Goal: Task Accomplishment & Management: Complete application form

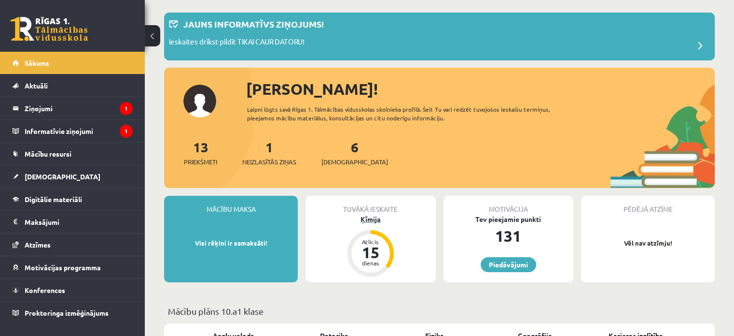
scroll to position [97, 0]
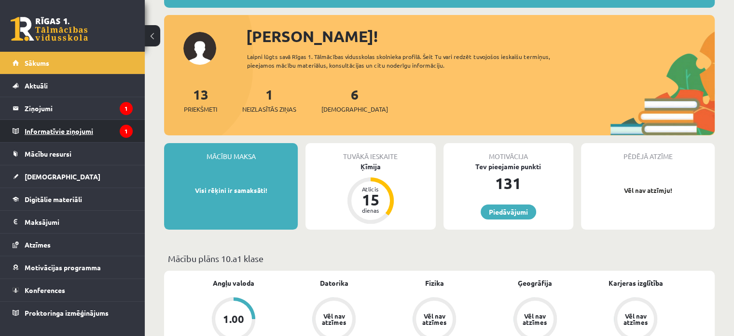
click at [71, 130] on legend "Informatīvie ziņojumi 1" at bounding box center [79, 131] width 108 height 22
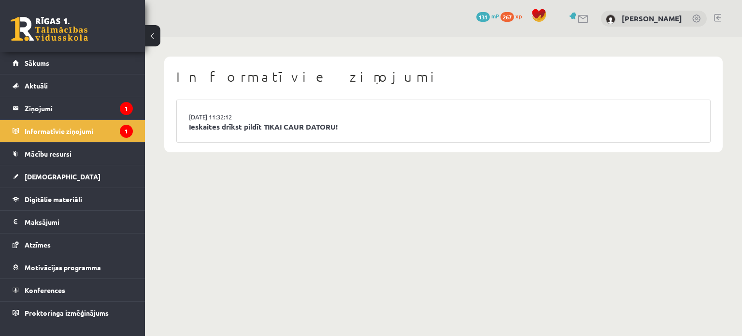
click at [262, 110] on li "15.09.2025 11:32:12 Ieskaites drīkst pildīt TIKAI CAUR DATORU!" at bounding box center [443, 121] width 533 height 42
click at [261, 130] on link "Ieskaites drīkst pildīt TIKAI CAUR DATORU!" at bounding box center [443, 126] width 509 height 11
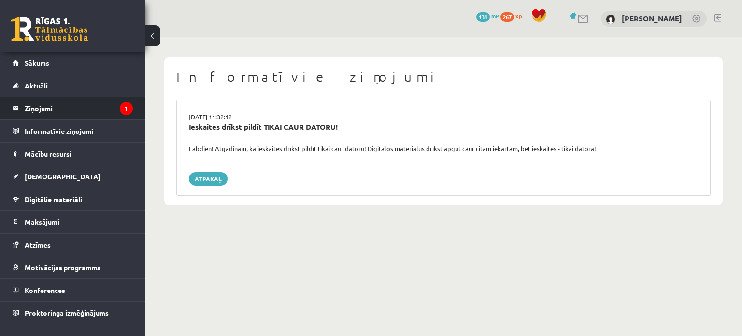
click at [91, 106] on legend "Ziņojumi 1" at bounding box center [79, 108] width 108 height 22
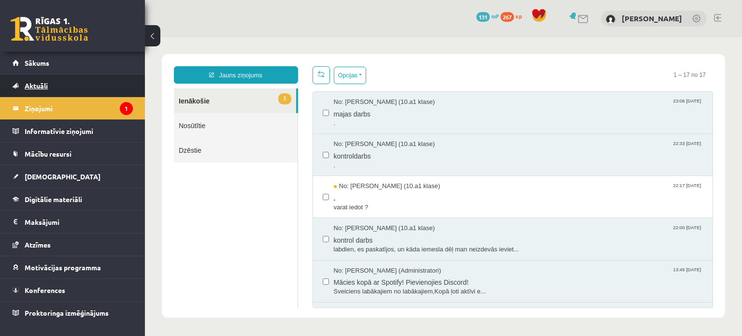
click at [103, 89] on link "Aktuāli" at bounding box center [73, 85] width 120 height 22
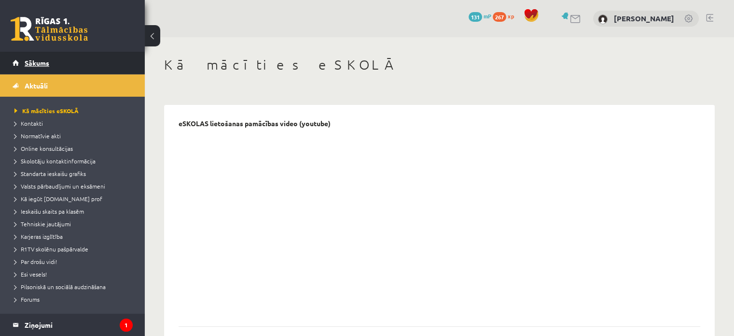
click at [99, 66] on link "Sākums" at bounding box center [73, 63] width 120 height 22
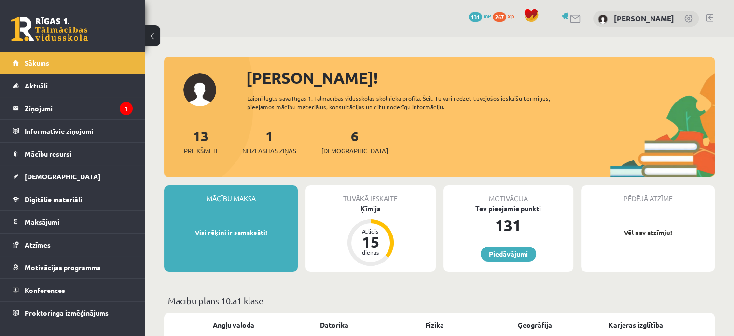
click at [335, 139] on div "6 Ieskaites" at bounding box center [355, 141] width 67 height 30
click at [342, 140] on link "6 Ieskaites" at bounding box center [355, 141] width 67 height 28
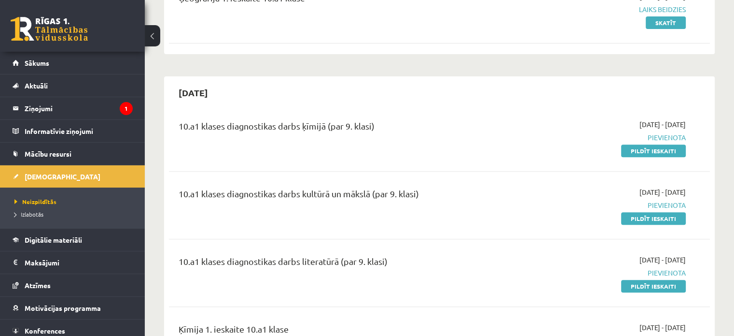
scroll to position [435, 0]
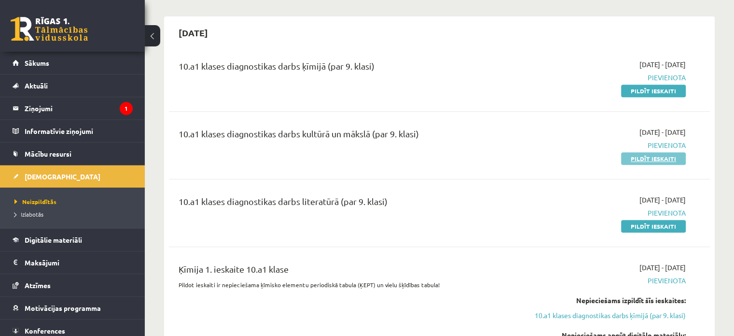
click at [639, 152] on link "Pildīt ieskaiti" at bounding box center [653, 158] width 65 height 13
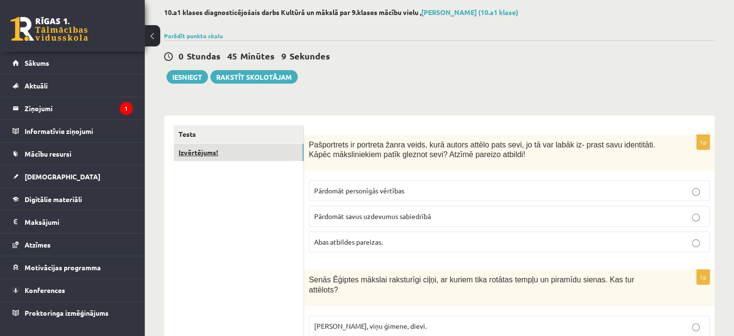
click at [240, 154] on link "Izvērtējums!" at bounding box center [239, 152] width 130 height 18
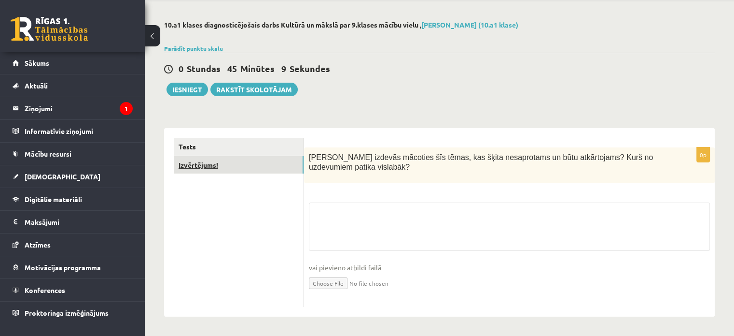
scroll to position [36, 0]
click at [241, 145] on link "Tests" at bounding box center [239, 147] width 130 height 18
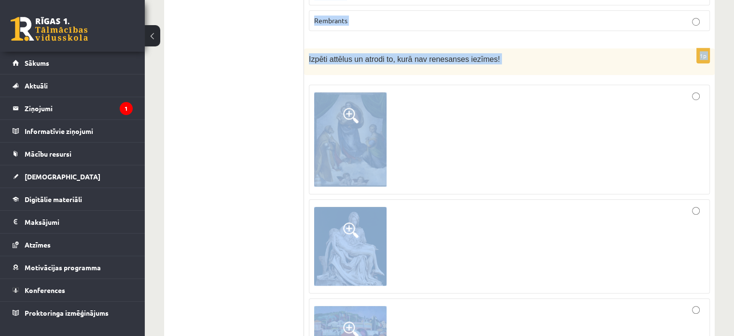
scroll to position [4387, 0]
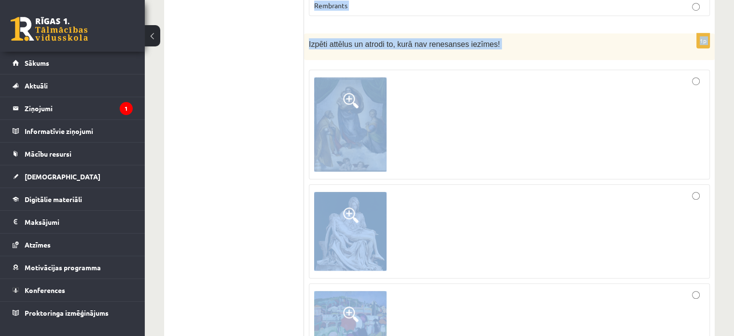
drag, startPoint x: 309, startPoint y: 58, endPoint x: 537, endPoint y: 266, distance: 308.3
copy form "Pašportrets ir portreta žanra veids, kurā autors attēlo pats sevi, jo tā var la…"
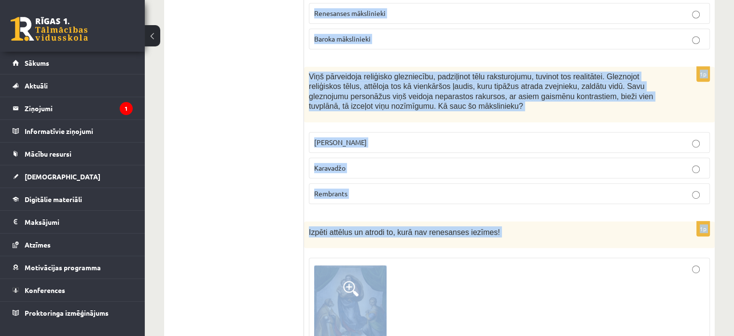
scroll to position [4097, 0]
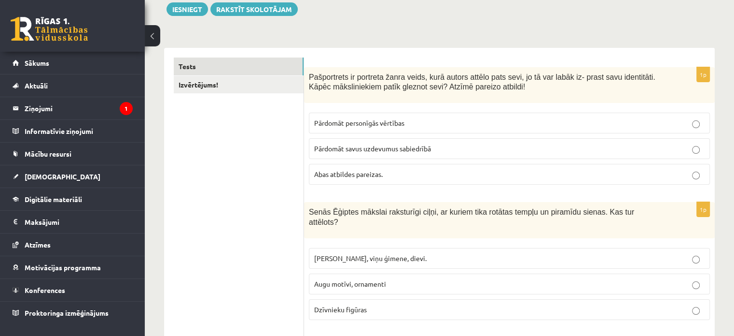
scroll to position [145, 0]
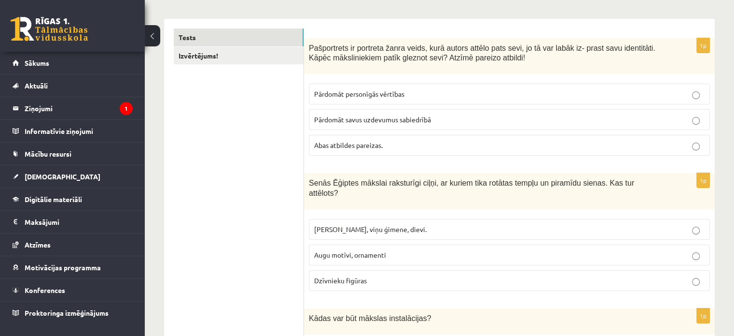
click at [481, 148] on p "Abas atbildes pareizas." at bounding box center [509, 145] width 391 height 10
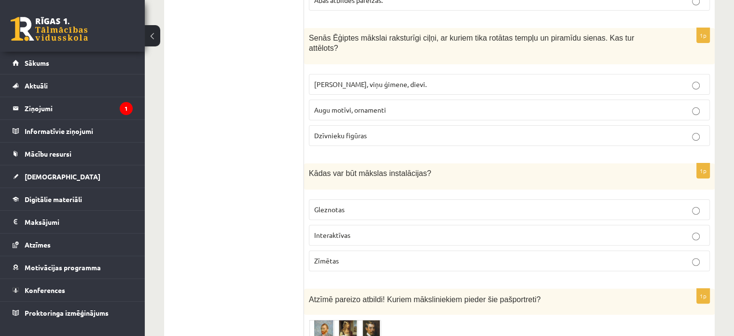
scroll to position [193, 0]
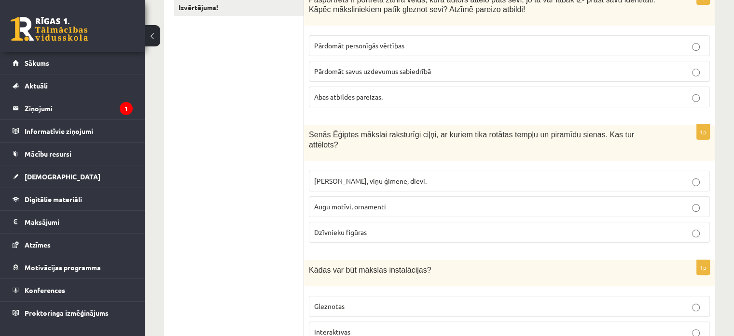
click at [432, 176] on p "Faraoni, viņu ģimene, dievi." at bounding box center [509, 181] width 391 height 10
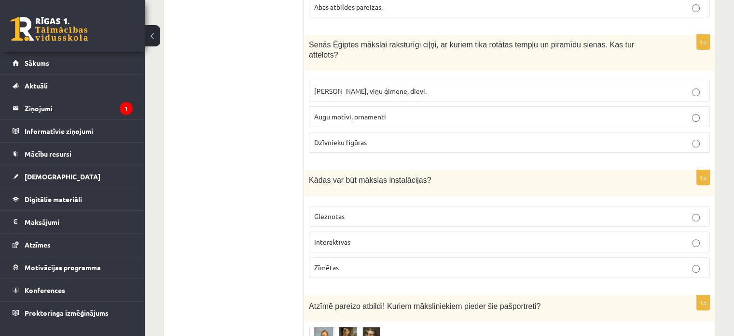
scroll to position [290, 0]
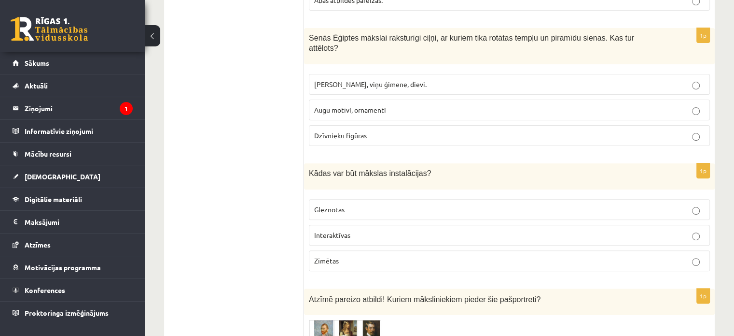
click at [351, 230] on p "Interaktīvas" at bounding box center [509, 235] width 391 height 10
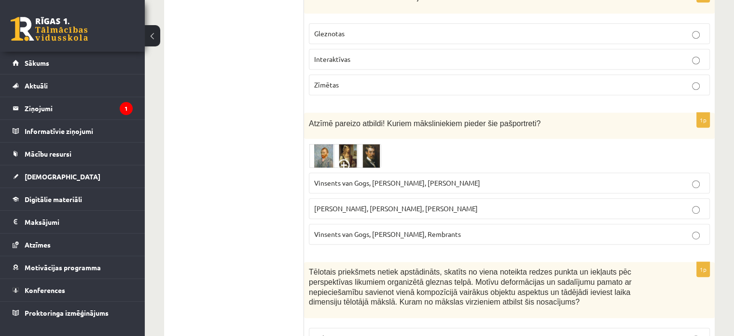
scroll to position [483, 0]
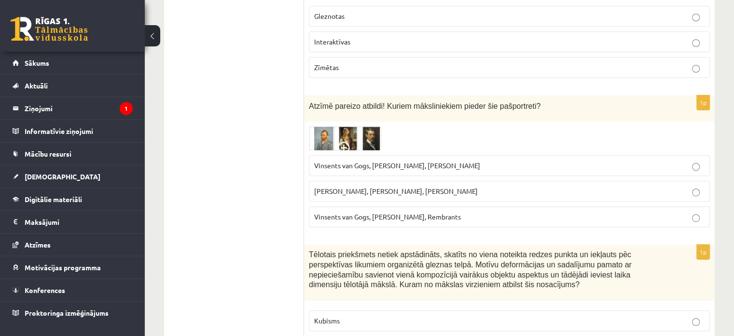
click at [374, 159] on label "Vinsents van Gogs, Albrehts Dīrers, Janis Rozentāls" at bounding box center [509, 165] width 401 height 21
click at [323, 126] on img at bounding box center [345, 138] width 72 height 24
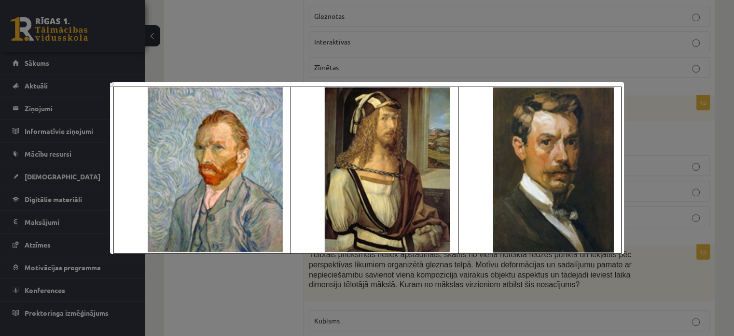
click at [273, 38] on div at bounding box center [367, 168] width 734 height 336
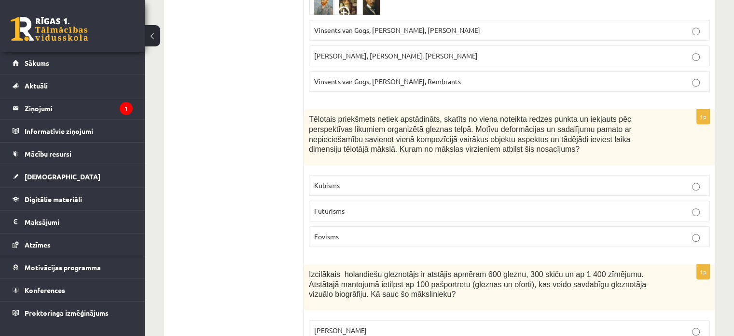
scroll to position [676, 0]
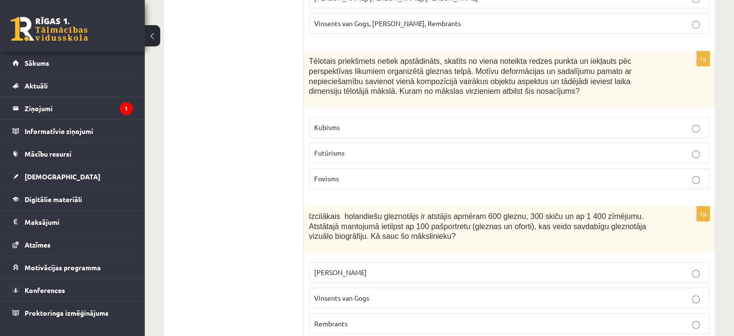
click at [321, 123] on span "Kubisms" at bounding box center [327, 127] width 26 height 9
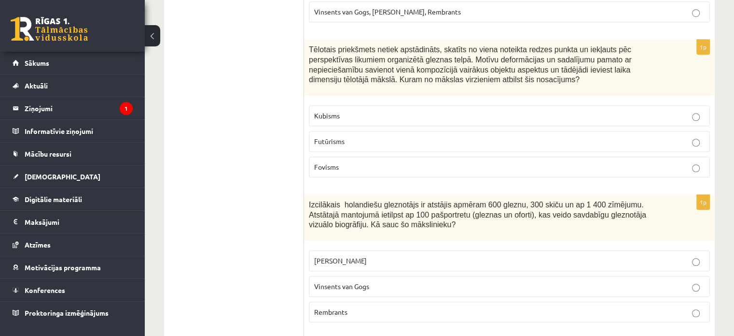
scroll to position [773, 0]
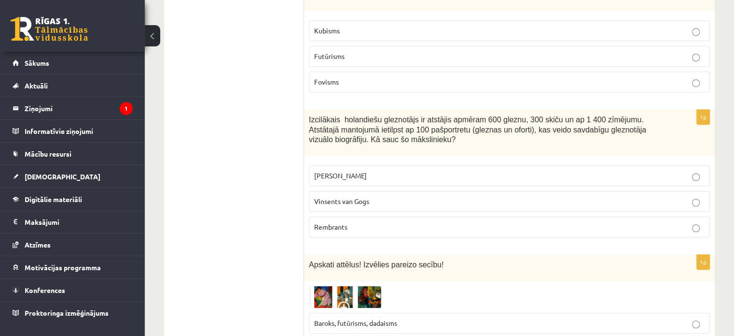
click at [341, 222] on span "Rembrants" at bounding box center [330, 226] width 33 height 9
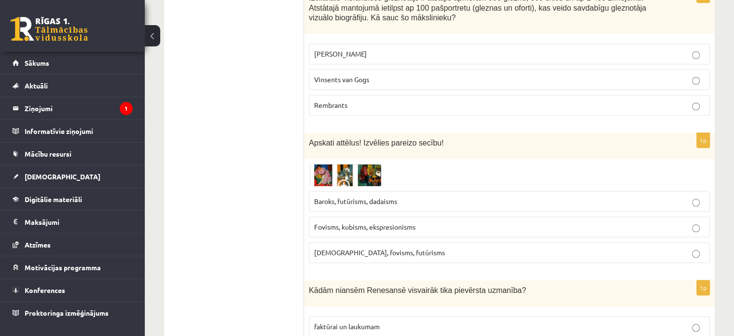
scroll to position [917, 0]
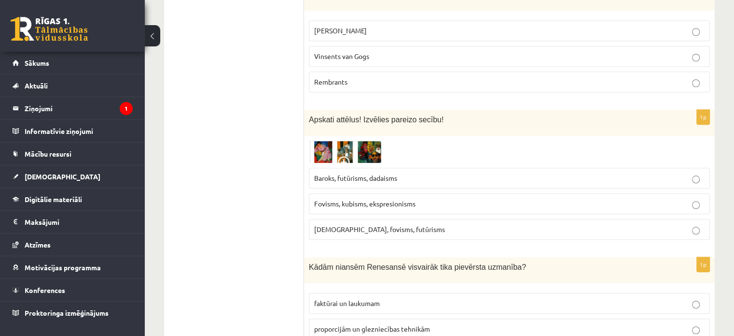
click at [332, 195] on label "Fovisms, kubisms, ekspresionisms" at bounding box center [509, 203] width 401 height 21
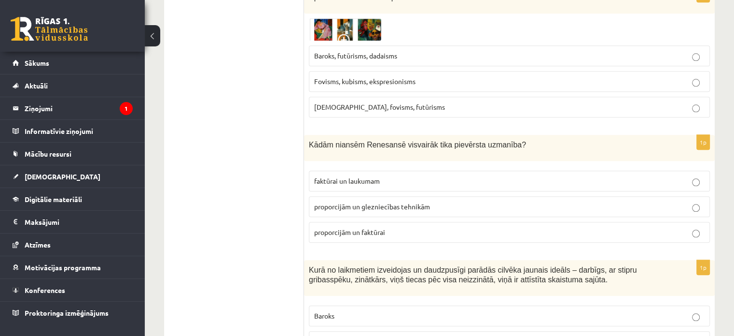
scroll to position [1062, 0]
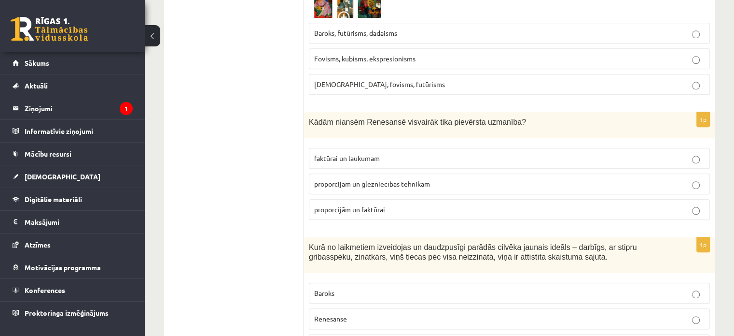
click at [367, 179] on p "proporcijām un glezniecības tehnikām" at bounding box center [509, 184] width 391 height 10
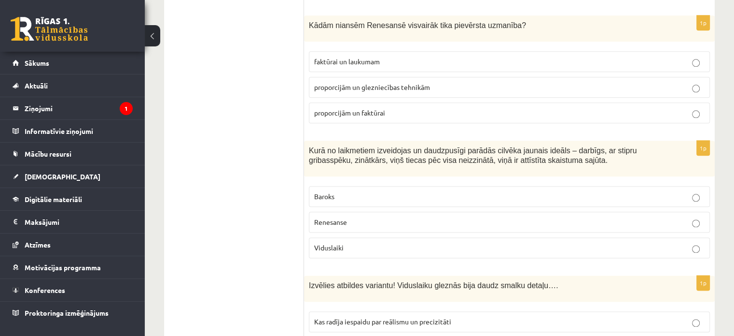
click at [397, 217] on p "Renesanse" at bounding box center [509, 222] width 391 height 10
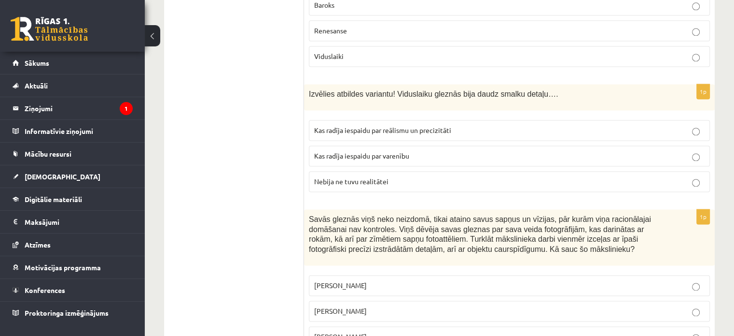
scroll to position [1352, 0]
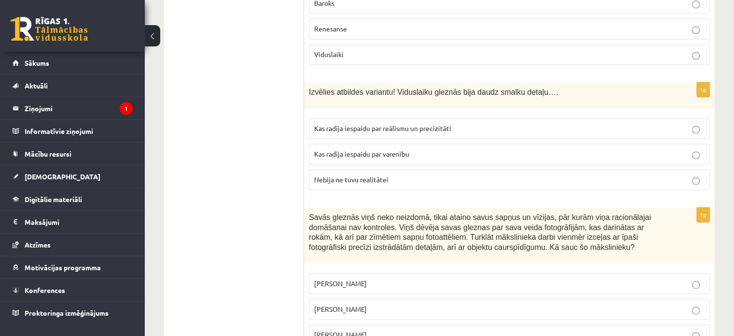
click at [342, 149] on span "Kas radīja iespaidu par varenību" at bounding box center [361, 153] width 95 height 9
click at [440, 113] on fieldset "Kas radīja iespaidu par reālismu un precizitāti Kas radīja iespaidu par varenīb…" at bounding box center [509, 153] width 401 height 80
click at [441, 124] on span "Kas radīja iespaidu par reālismu un precizitāti" at bounding box center [382, 128] width 137 height 9
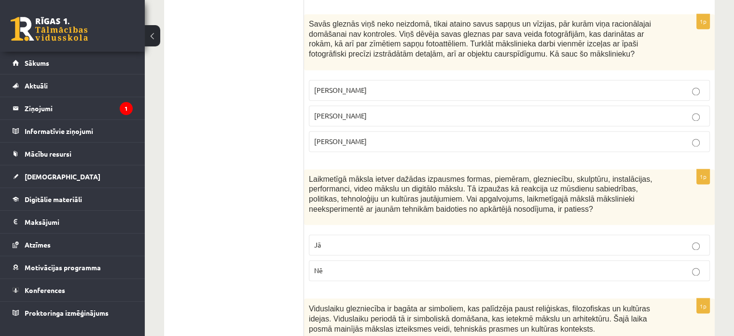
scroll to position [1497, 0]
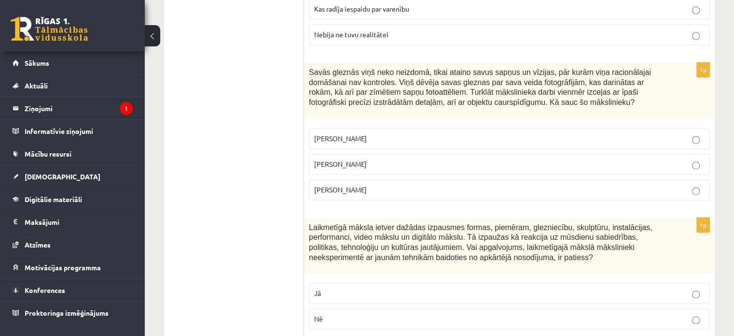
click at [362, 159] on p "Salvadors Dalī" at bounding box center [509, 164] width 391 height 10
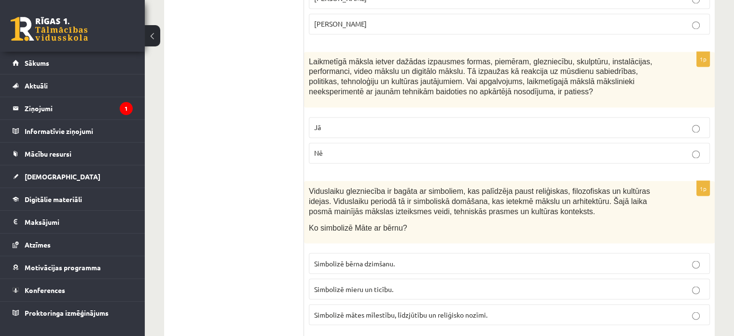
scroll to position [1690, 0]
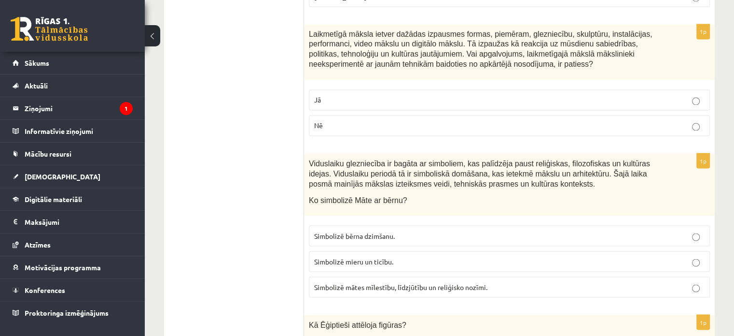
click at [360, 120] on p "Nē" at bounding box center [509, 125] width 391 height 10
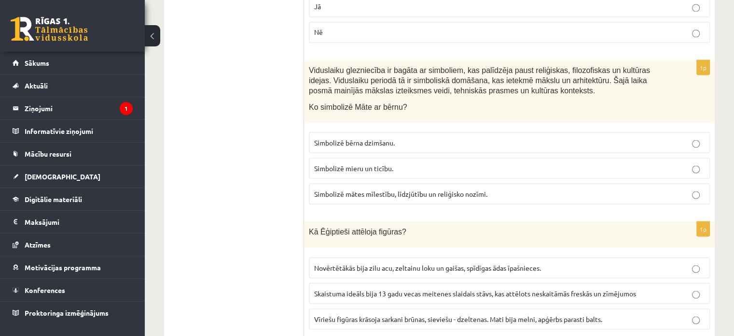
scroll to position [1786, 0]
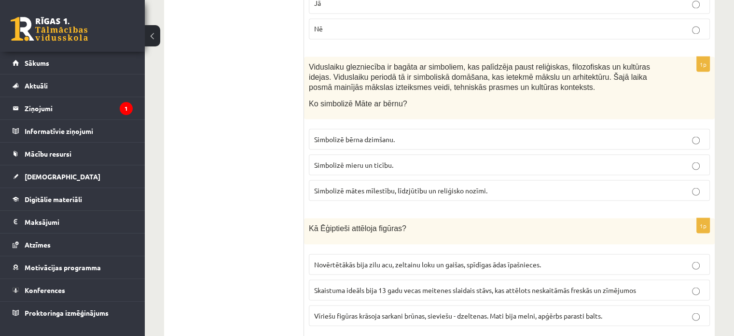
click at [394, 180] on label "Simbolizē mātes mīlestību, līdzjūtību un reliģisko nozīmi." at bounding box center [509, 190] width 401 height 21
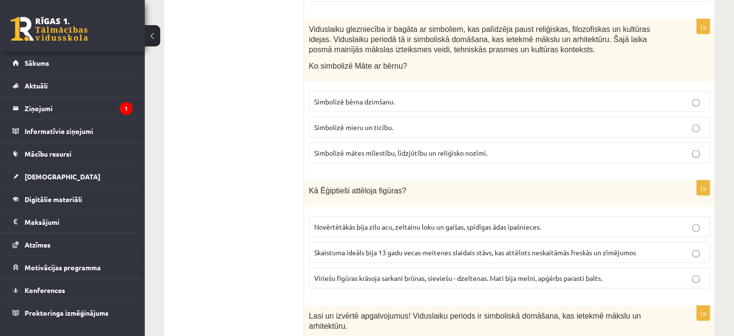
scroll to position [1883, 0]
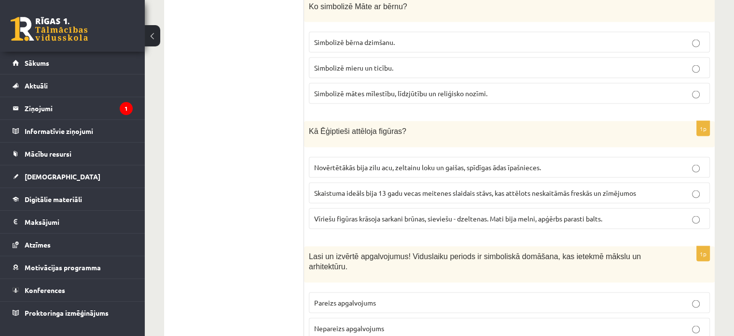
click at [363, 214] on span "Vīriešu figūras krāsoja sarkani brūnas, sieviešu - dzeltenas. Mati bija melni, …" at bounding box center [458, 218] width 288 height 9
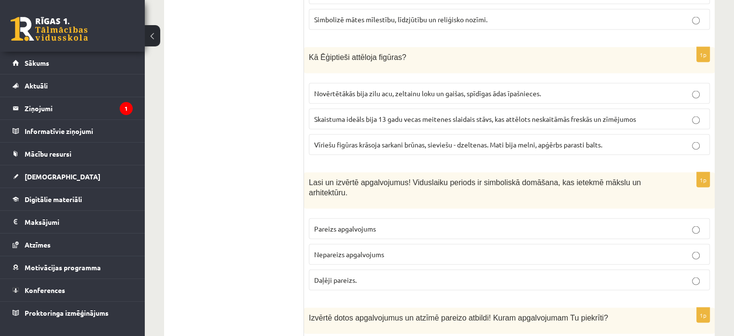
scroll to position [1980, 0]
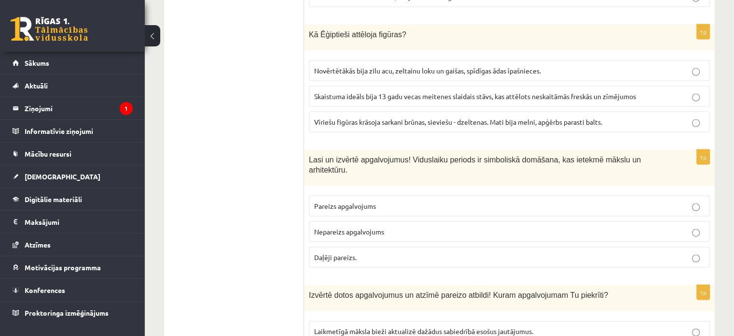
click at [317, 196] on label "Pareizs apgalvojums" at bounding box center [509, 206] width 401 height 21
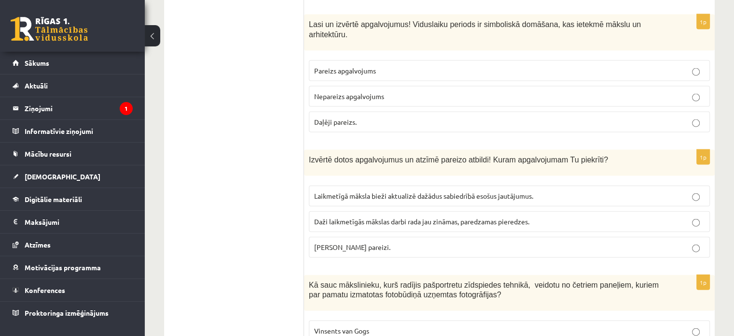
scroll to position [2173, 0]
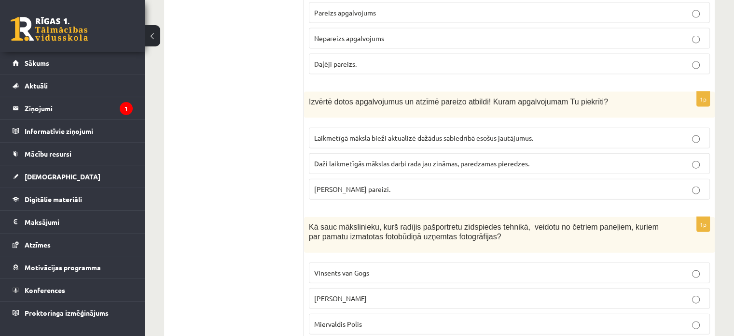
click at [350, 179] on label "Abi apgalvojumi pareizi." at bounding box center [509, 189] width 401 height 21
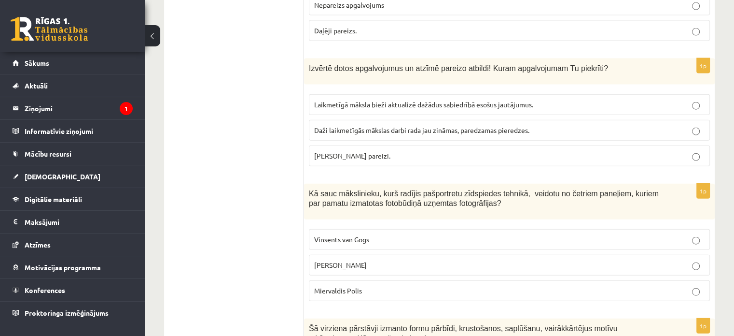
scroll to position [2221, 0]
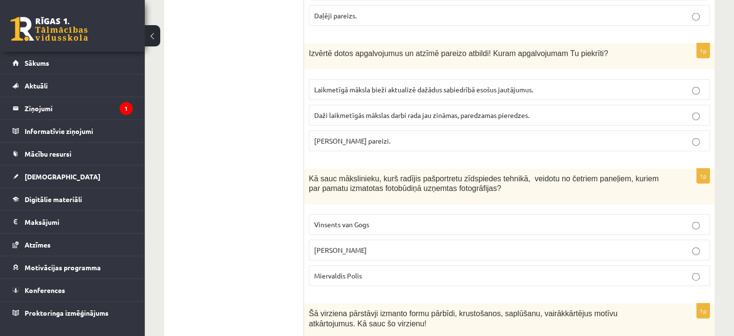
click at [355, 245] on p "Endijs Vorhols" at bounding box center [509, 250] width 391 height 10
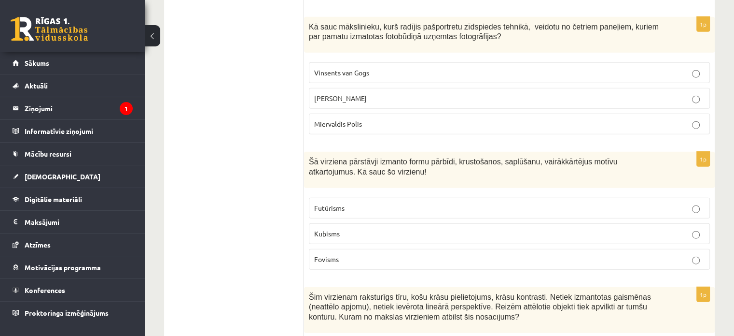
scroll to position [2414, 0]
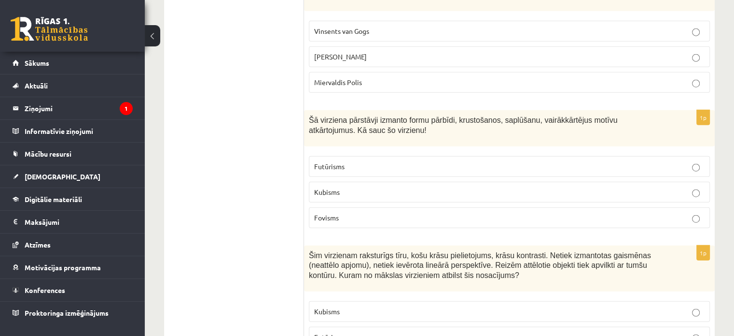
click at [344, 187] on p "Kubisms" at bounding box center [509, 192] width 391 height 10
click at [352, 212] on p "Fovisms" at bounding box center [509, 217] width 391 height 10
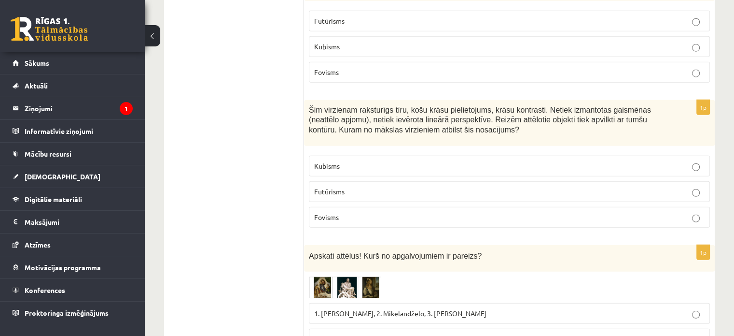
scroll to position [2607, 0]
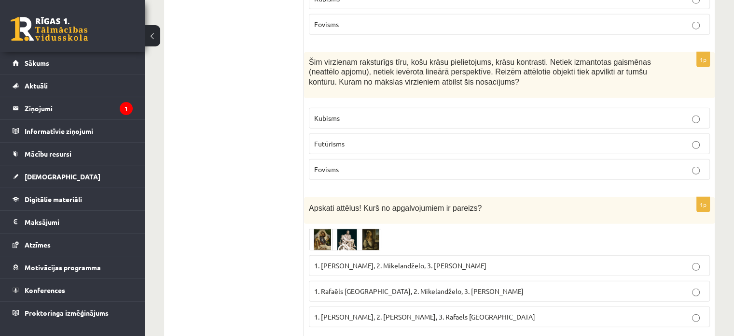
click at [359, 164] on p "Fovisms" at bounding box center [509, 169] width 391 height 10
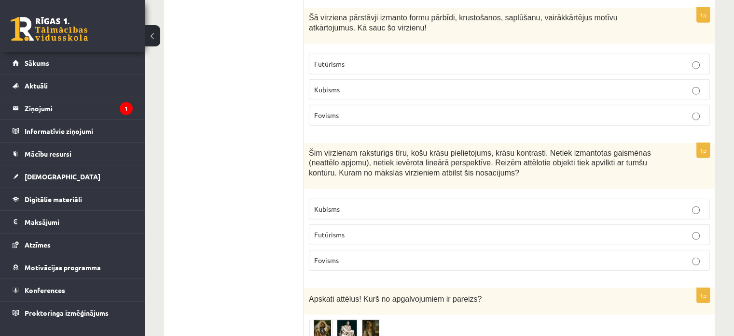
scroll to position [2511, 0]
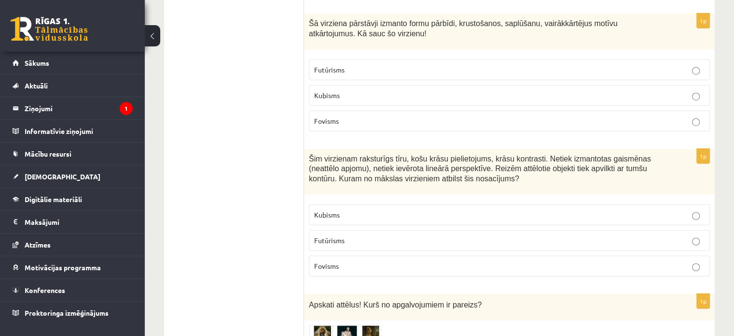
click at [350, 90] on p "Kubisms" at bounding box center [509, 95] width 391 height 10
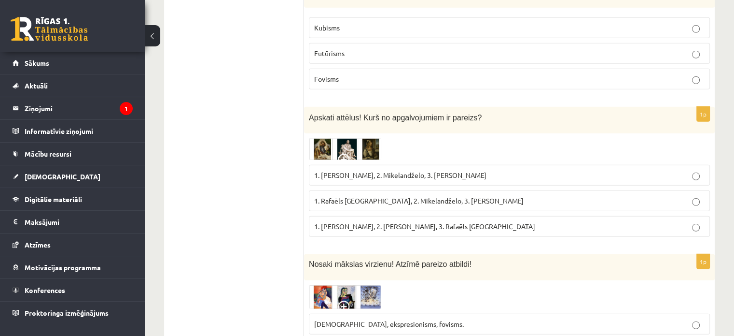
scroll to position [2704, 0]
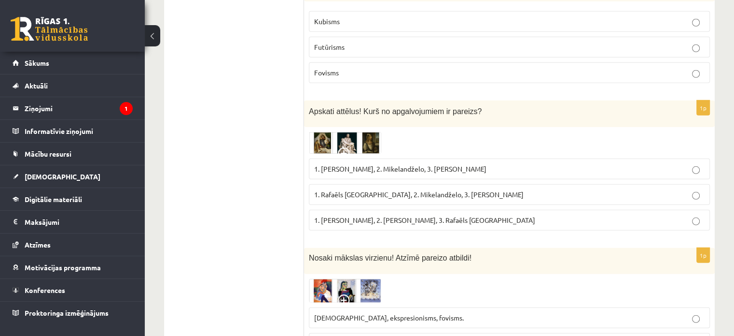
click at [365, 164] on span "1. Leonardo da Vinči, 2. Mikelandželo, 3. Albrehts Dīrers" at bounding box center [400, 168] width 172 height 9
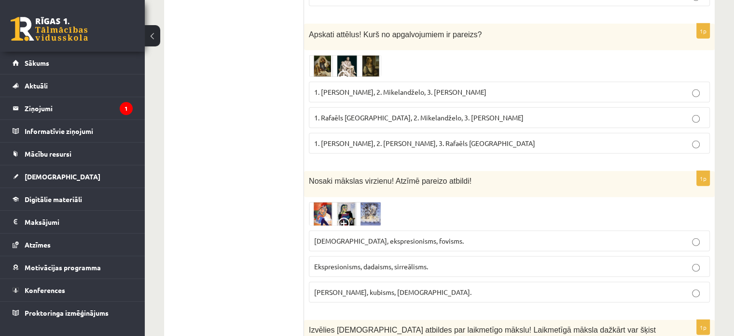
scroll to position [2800, 0]
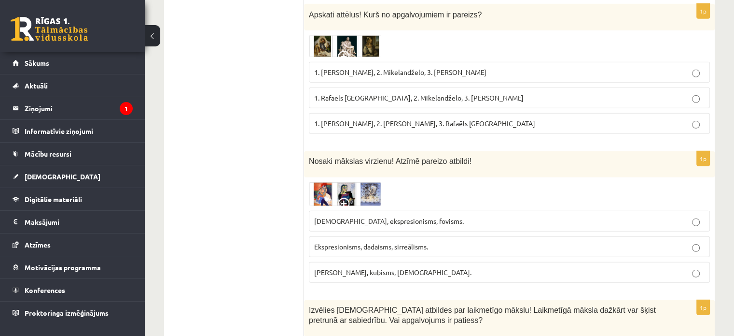
click at [357, 242] on span "Ekspresionisms, dadaisms, sirreālisms." at bounding box center [371, 246] width 114 height 9
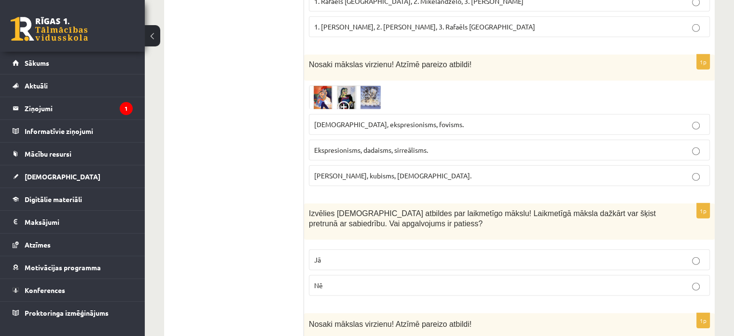
click at [356, 249] on label "Jā" at bounding box center [509, 259] width 401 height 21
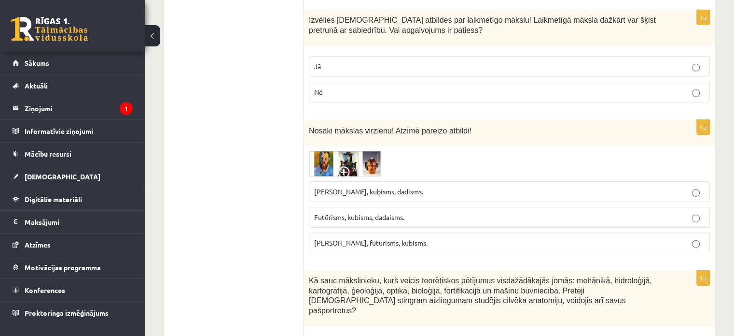
scroll to position [3138, 0]
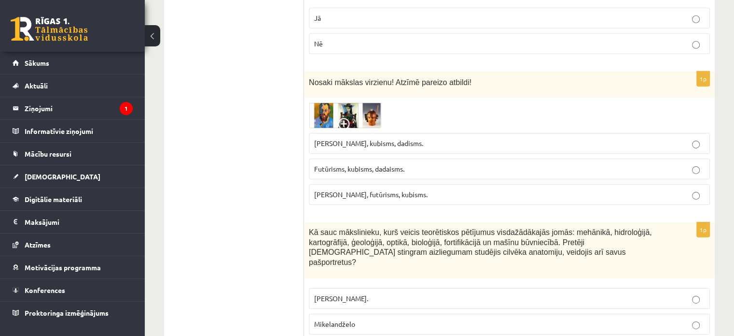
click at [349, 164] on p "Futūrisms, kubisms, dadaisms." at bounding box center [509, 169] width 391 height 10
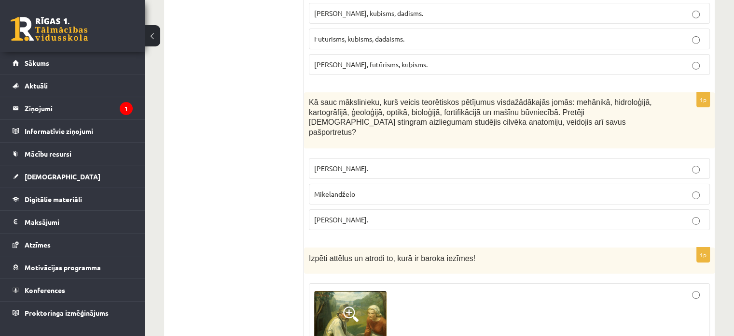
scroll to position [3283, 0]
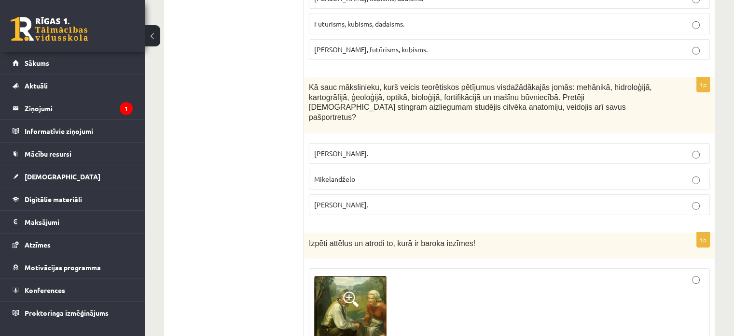
click at [399, 199] on p "Leonardo da Vinči." at bounding box center [509, 204] width 391 height 10
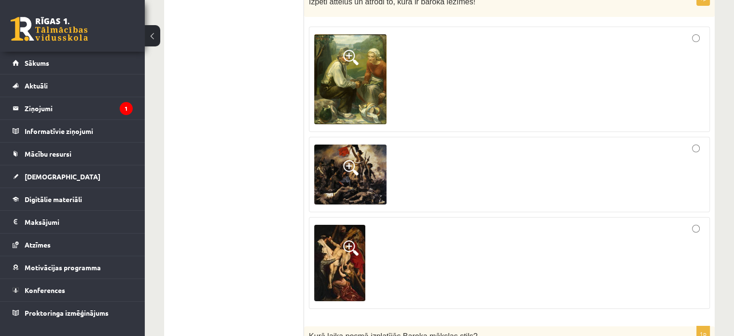
scroll to position [3428, 0]
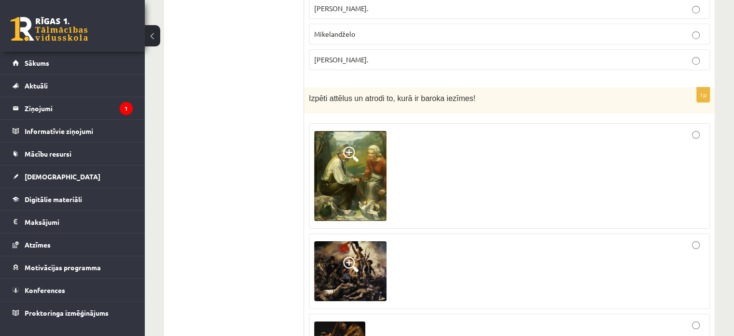
click at [361, 144] on img at bounding box center [350, 176] width 72 height 90
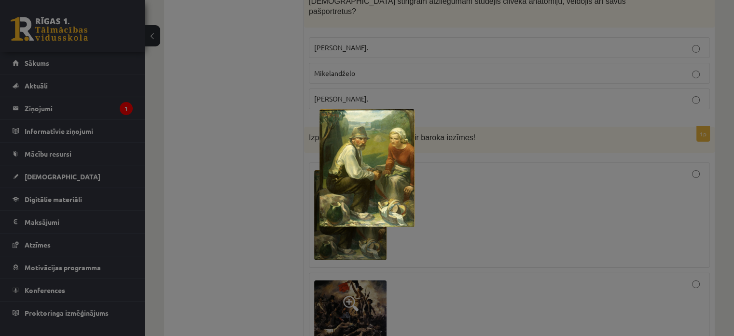
scroll to position [3332, 0]
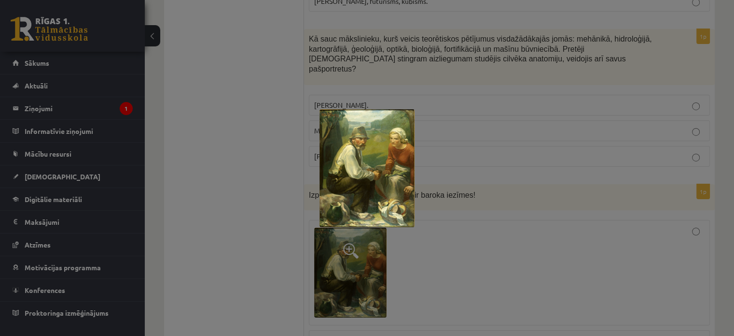
click at [468, 221] on div at bounding box center [367, 168] width 734 height 336
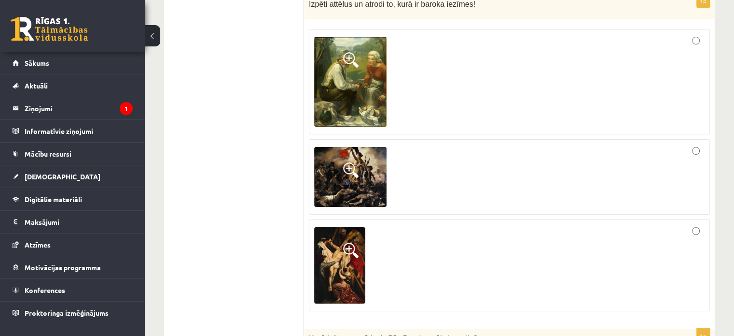
scroll to position [3525, 0]
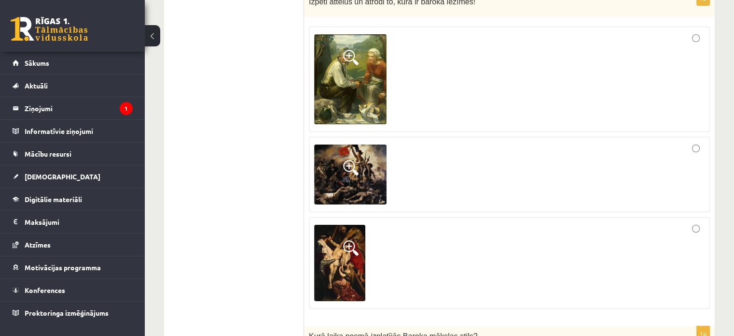
click at [689, 222] on div at bounding box center [509, 262] width 391 height 81
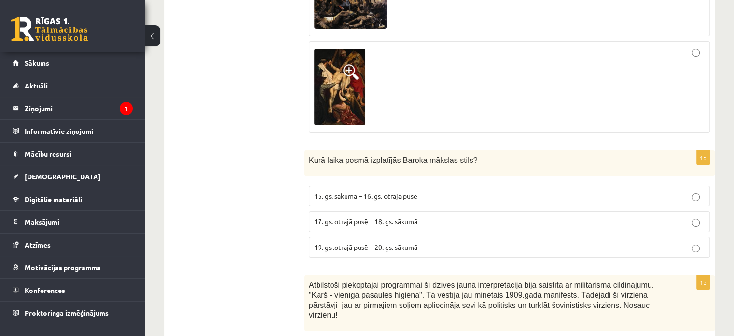
scroll to position [3718, 0]
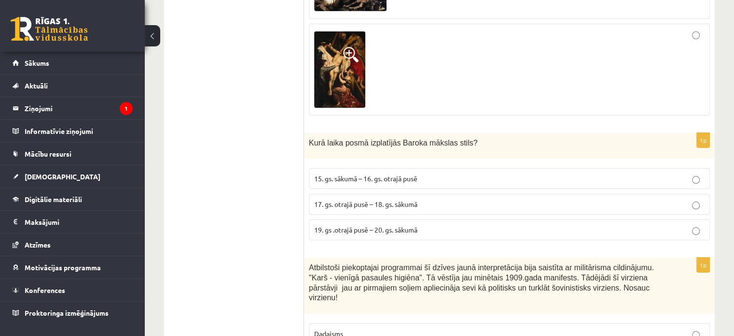
click at [358, 194] on label "17. gs. otrajā pusē – 18. gs. sākumā" at bounding box center [509, 204] width 401 height 21
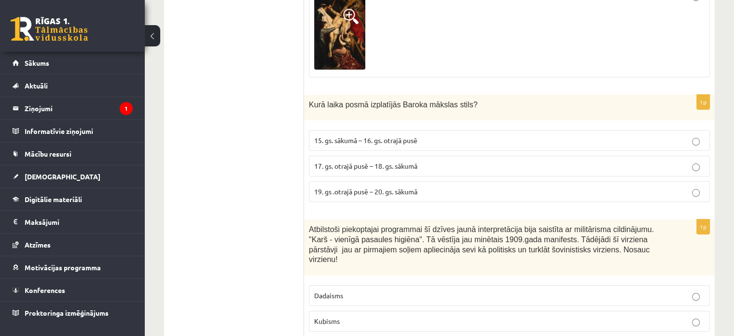
scroll to position [3814, 0]
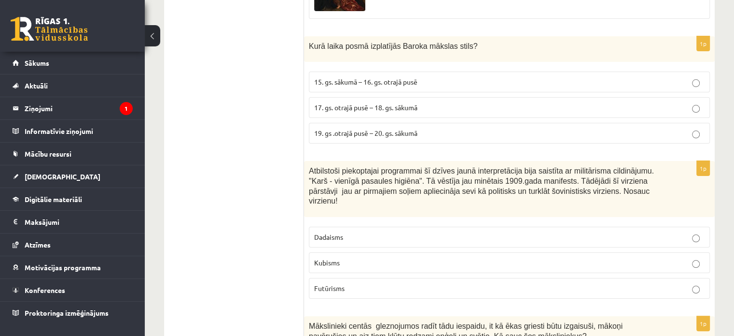
click at [357, 283] on p "Futūrisms" at bounding box center [509, 288] width 391 height 10
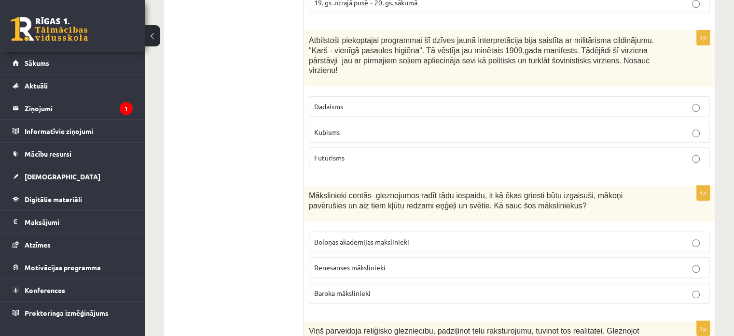
scroll to position [3959, 0]
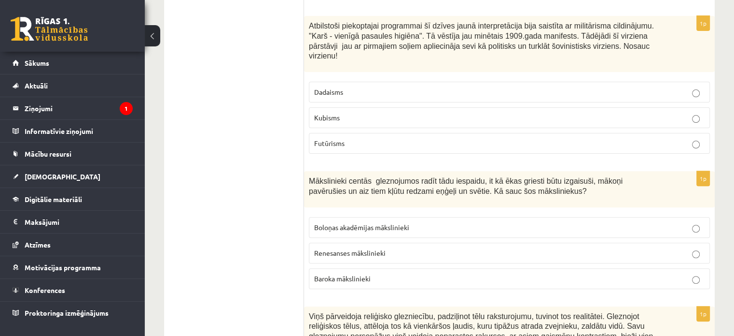
click at [387, 217] on label "Boloņas akadēmijas mākslinieki" at bounding box center [509, 227] width 401 height 21
click at [386, 273] on p "Baroka mākslinieki" at bounding box center [509, 278] width 391 height 10
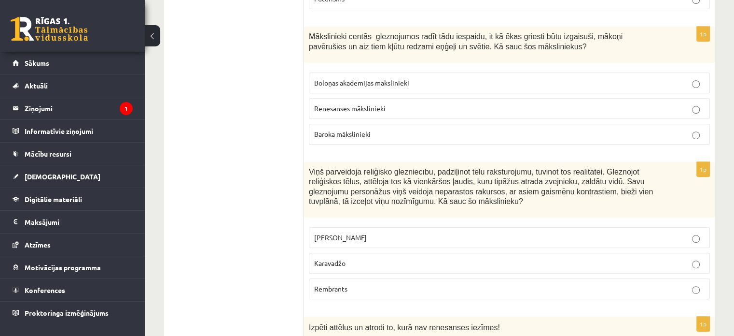
scroll to position [4104, 0]
click at [390, 257] on p "Karavadžo" at bounding box center [509, 262] width 391 height 10
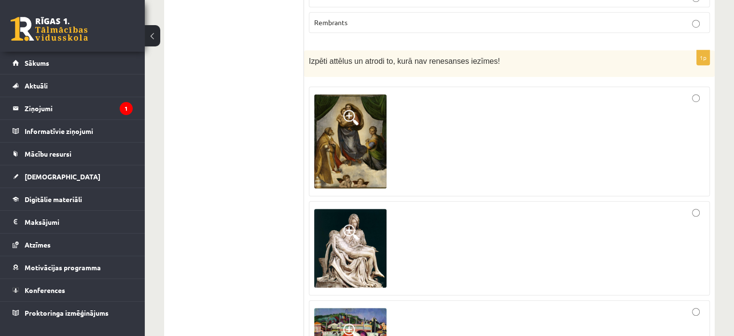
scroll to position [4387, 0]
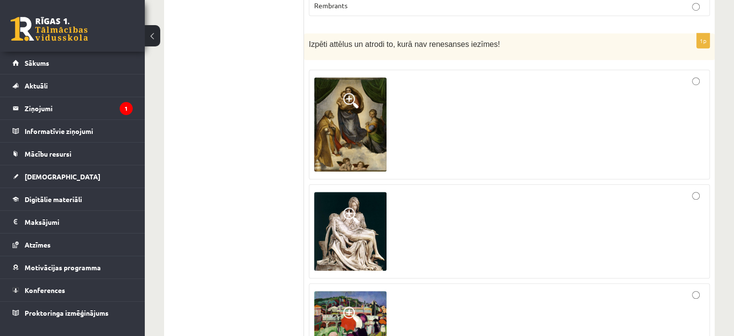
click at [414, 288] on div at bounding box center [509, 320] width 391 height 64
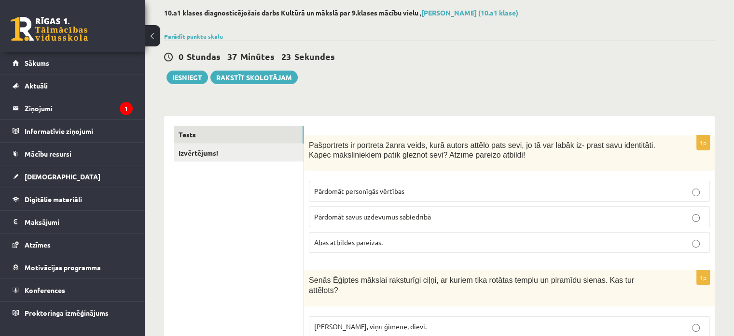
scroll to position [48, 0]
click at [253, 154] on link "Izvērtējums!" at bounding box center [239, 152] width 130 height 18
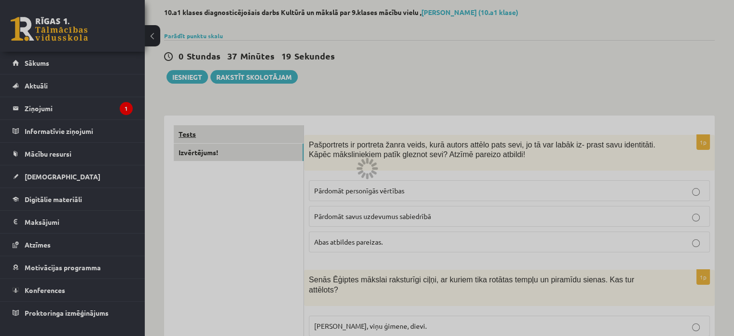
scroll to position [36, 0]
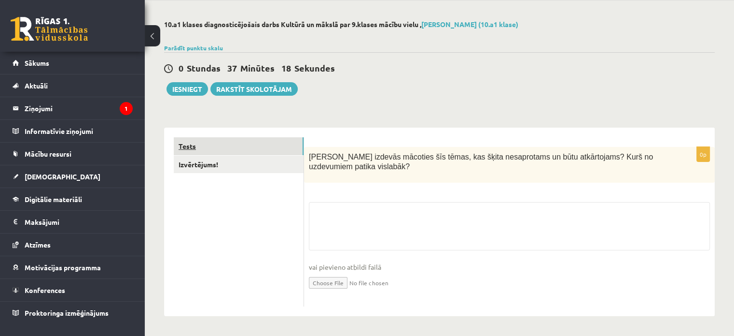
click at [254, 139] on link "Tests" at bounding box center [239, 146] width 130 height 18
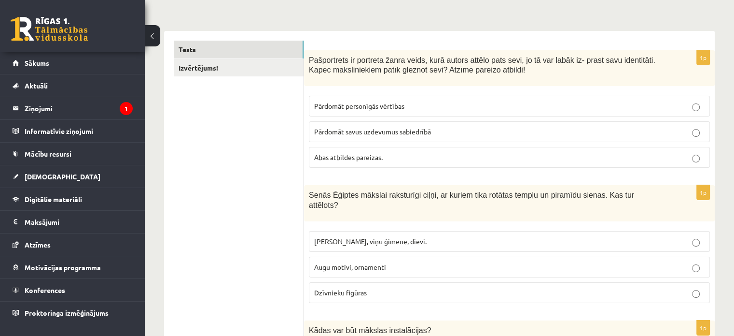
scroll to position [0, 0]
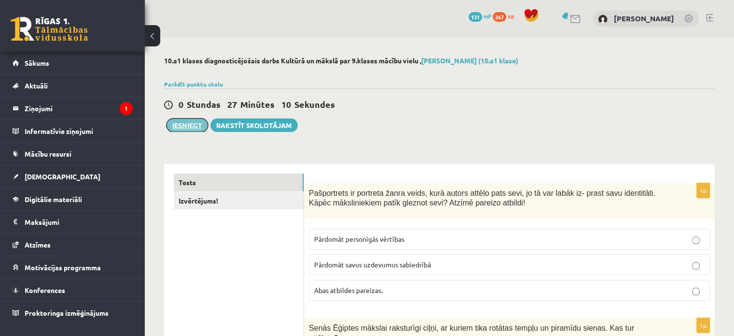
click at [194, 127] on button "Iesniegt" at bounding box center [188, 125] width 42 height 14
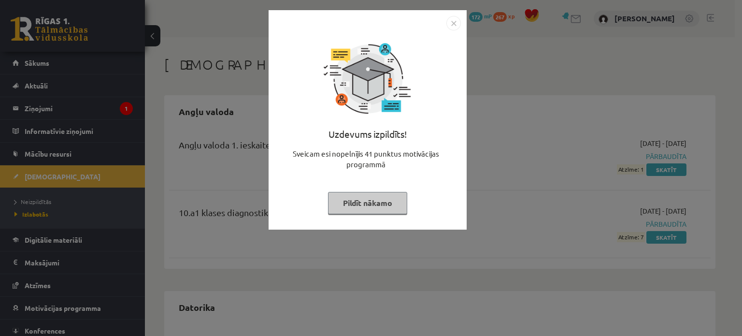
click at [448, 27] on img "Close" at bounding box center [453, 23] width 14 height 14
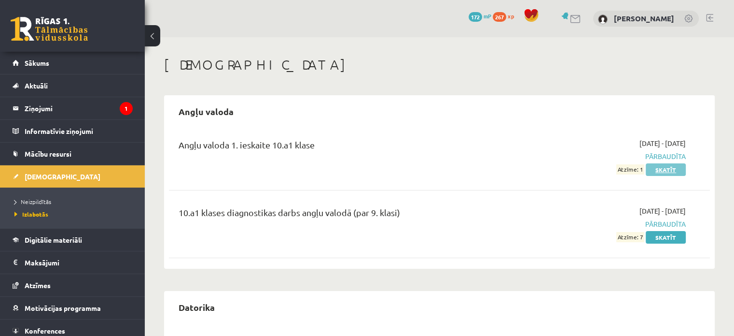
click at [661, 171] on link "Skatīt" at bounding box center [666, 169] width 40 height 13
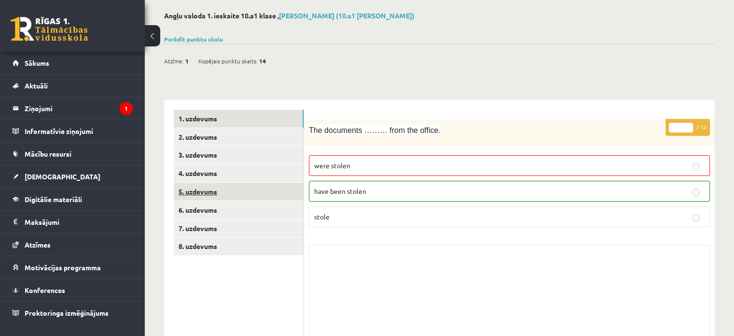
scroll to position [97, 0]
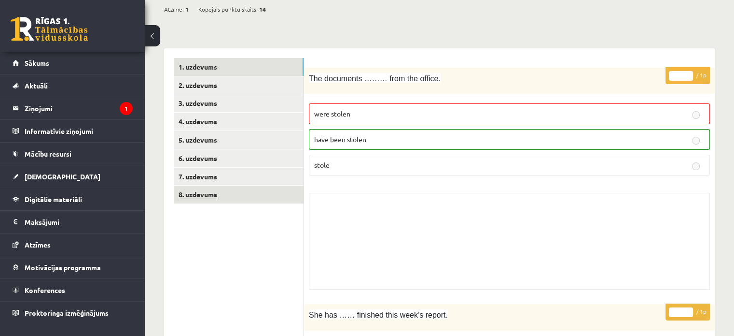
click at [228, 195] on link "8. uzdevums" at bounding box center [239, 194] width 130 height 18
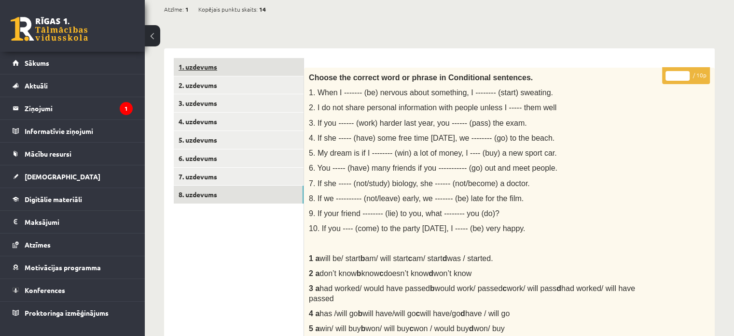
click at [221, 61] on link "1. uzdevums" at bounding box center [239, 67] width 130 height 18
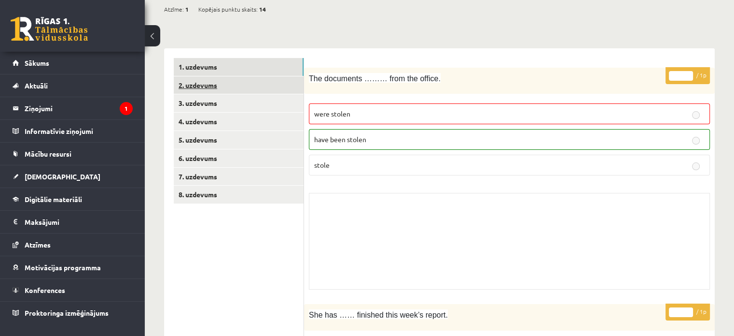
click at [210, 79] on link "2. uzdevums" at bounding box center [239, 85] width 130 height 18
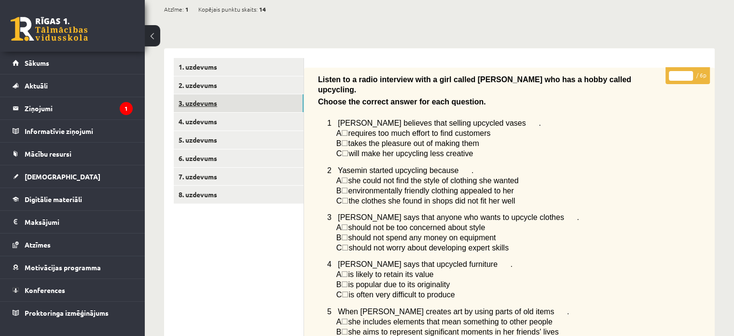
click at [206, 104] on link "3. uzdevums" at bounding box center [239, 103] width 130 height 18
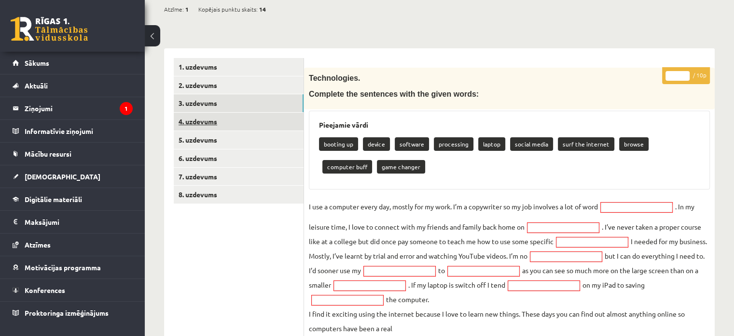
click at [215, 129] on link "4. uzdevums" at bounding box center [239, 122] width 130 height 18
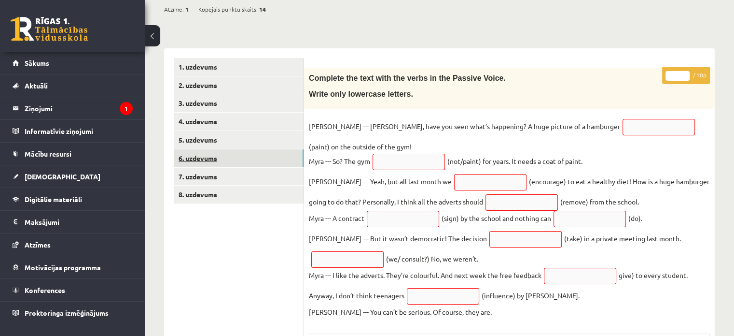
click at [230, 155] on link "6. uzdevums" at bounding box center [239, 158] width 130 height 18
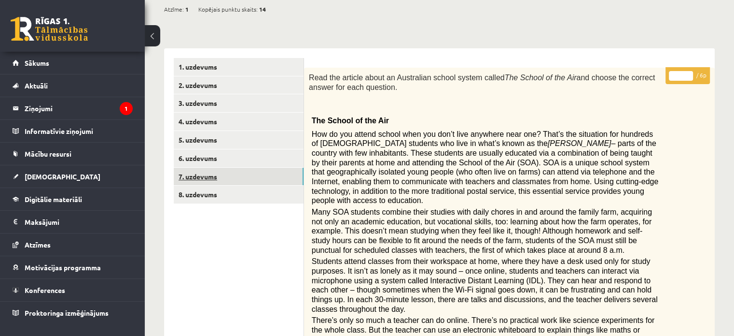
click at [236, 183] on link "7. uzdevums" at bounding box center [239, 177] width 130 height 18
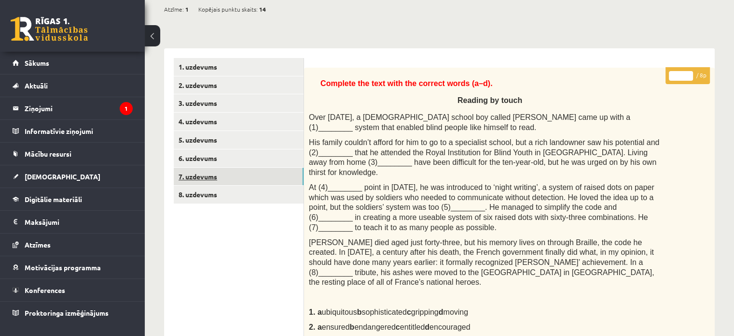
click at [226, 168] on link "7. uzdevums" at bounding box center [239, 177] width 130 height 18
click at [219, 152] on link "6. uzdevums" at bounding box center [239, 158] width 130 height 18
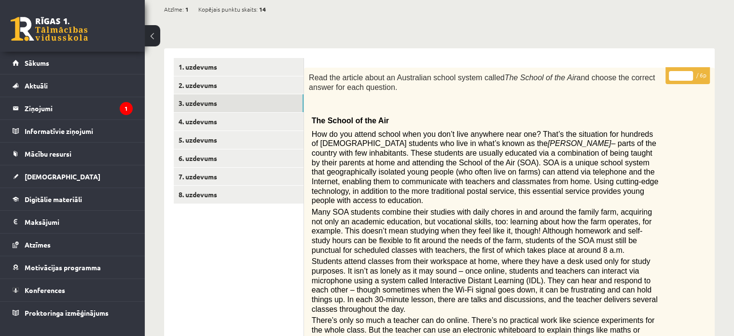
click at [147, 35] on button at bounding box center [152, 35] width 15 height 21
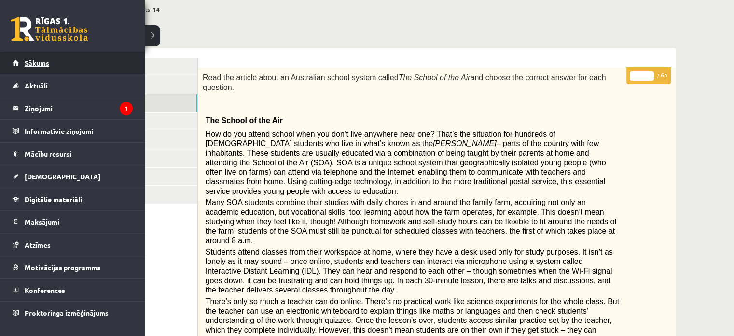
click at [60, 65] on link "Sākums" at bounding box center [73, 63] width 120 height 22
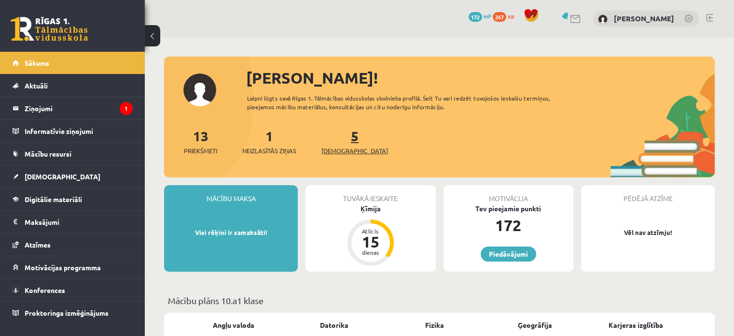
click at [338, 142] on link "5 [DEMOGRAPHIC_DATA]" at bounding box center [355, 141] width 67 height 28
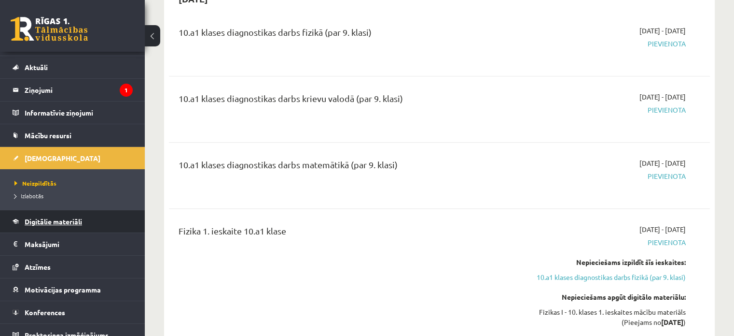
scroll to position [27, 0]
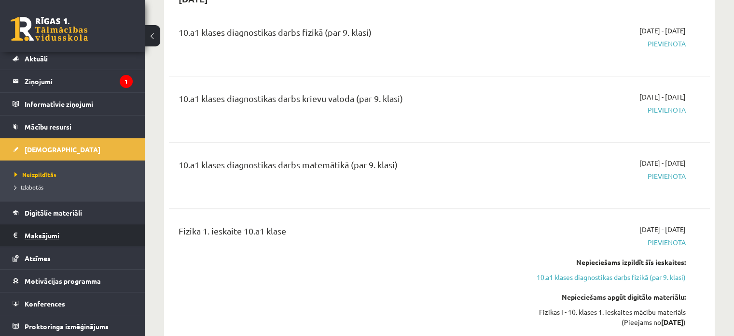
click at [67, 240] on legend "Maksājumi 0" at bounding box center [79, 235] width 108 height 22
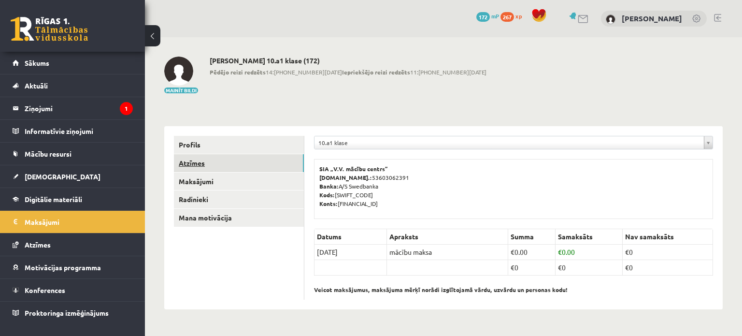
click at [189, 166] on link "Atzīmes" at bounding box center [239, 163] width 130 height 18
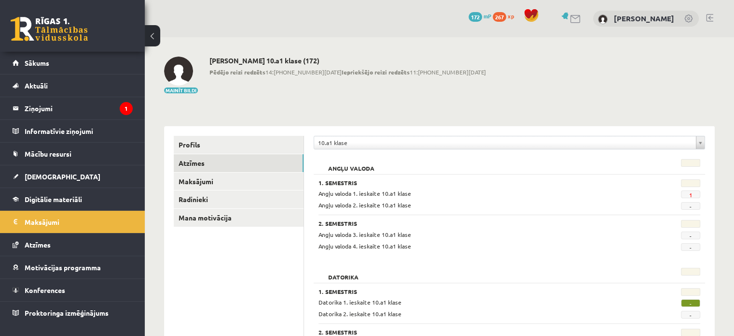
click at [704, 205] on div "-" at bounding box center [675, 204] width 66 height 9
click at [694, 207] on span "-" at bounding box center [690, 206] width 19 height 8
click at [693, 193] on span "1" at bounding box center [690, 194] width 19 height 8
click at [66, 73] on link "Sākums" at bounding box center [73, 63] width 120 height 22
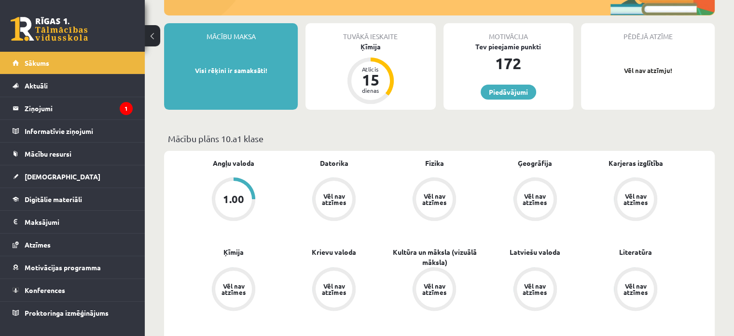
scroll to position [145, 0]
